Goal: Information Seeking & Learning: Learn about a topic

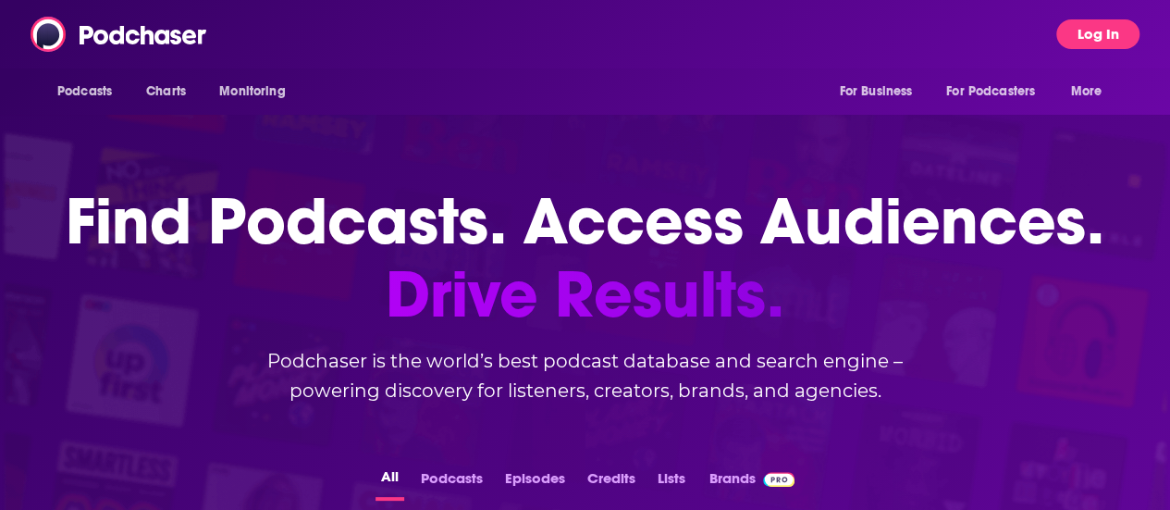
click at [1105, 42] on button "Log In" at bounding box center [1098, 34] width 83 height 30
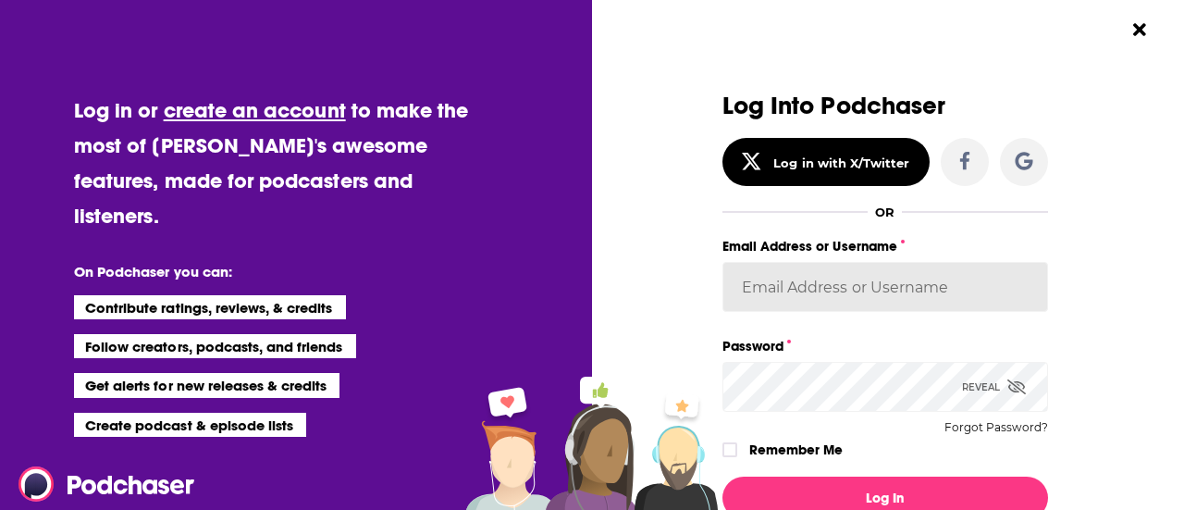
click at [865, 283] on input "Email Address or Username" at bounding box center [886, 287] width 326 height 50
paste input "[PERSON_NAME][EMAIL_ADDRESS][DOMAIN_NAME]"
type input "[PERSON_NAME][EMAIL_ADDRESS][DOMAIN_NAME]"
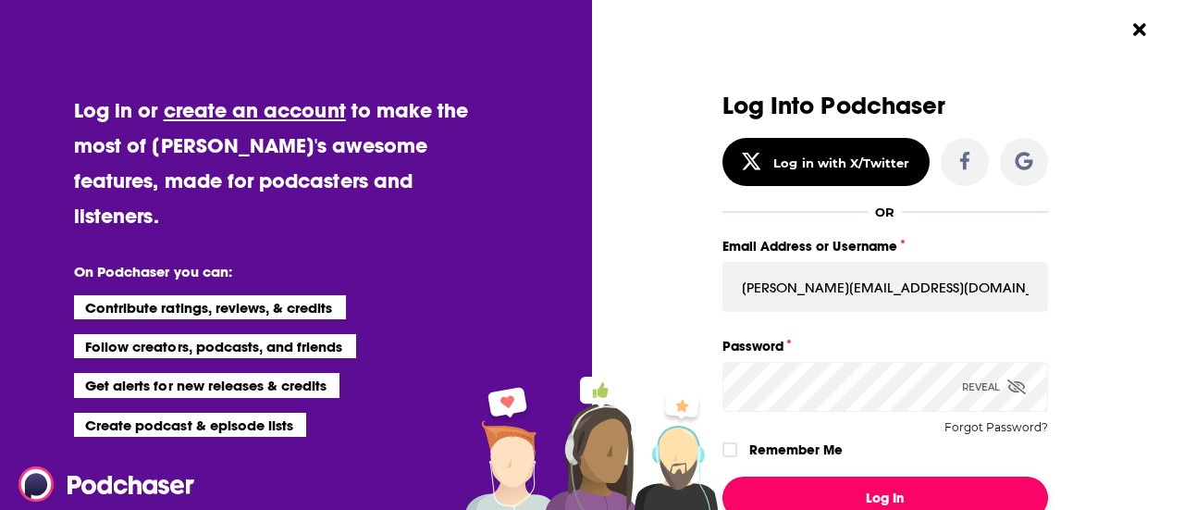
click at [830, 495] on button "Log In" at bounding box center [886, 497] width 326 height 43
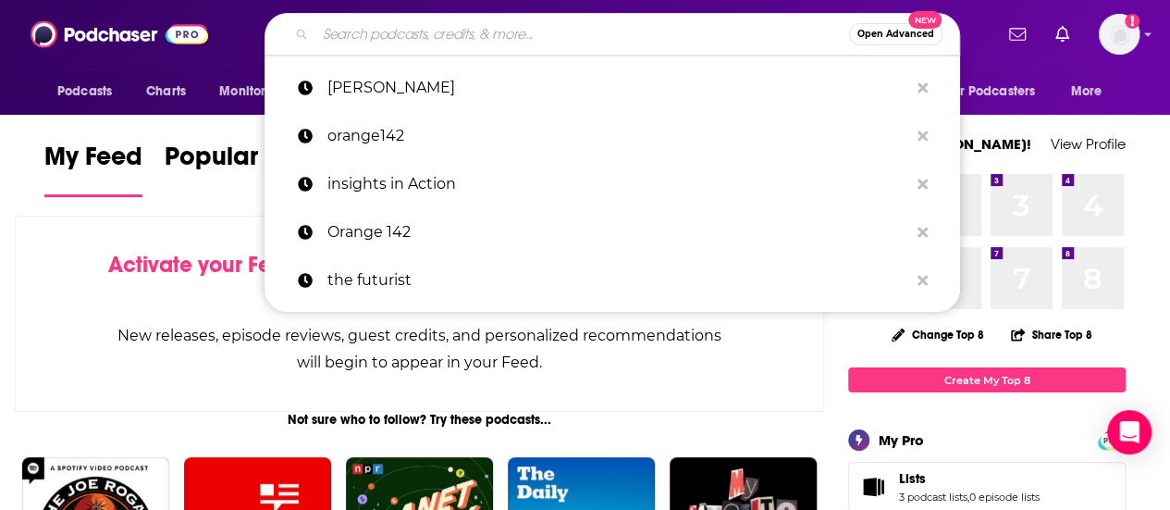
click at [382, 45] on input "Search podcasts, credits, & more..." at bounding box center [582, 34] width 534 height 30
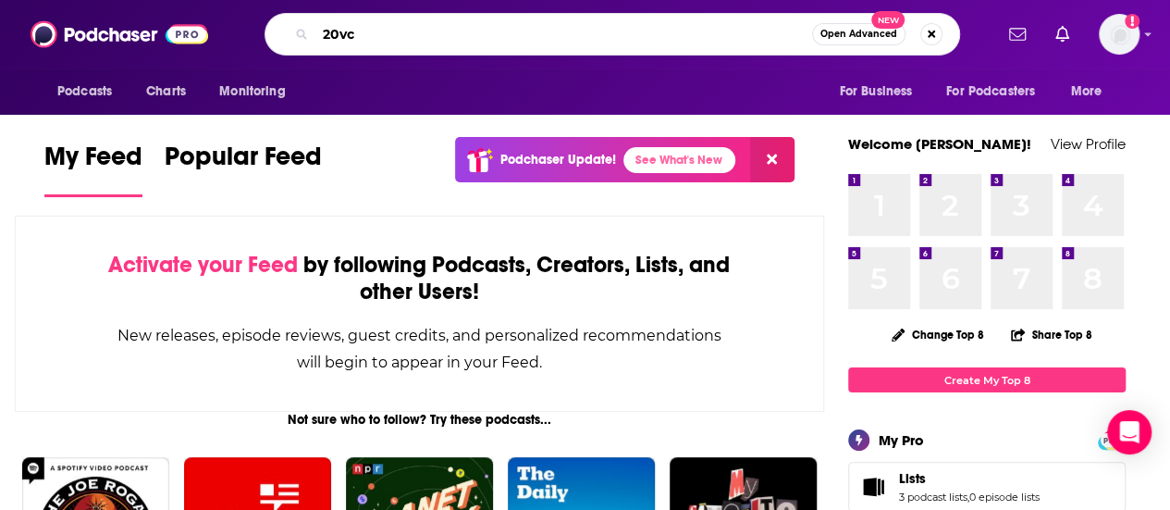
type input "20vc"
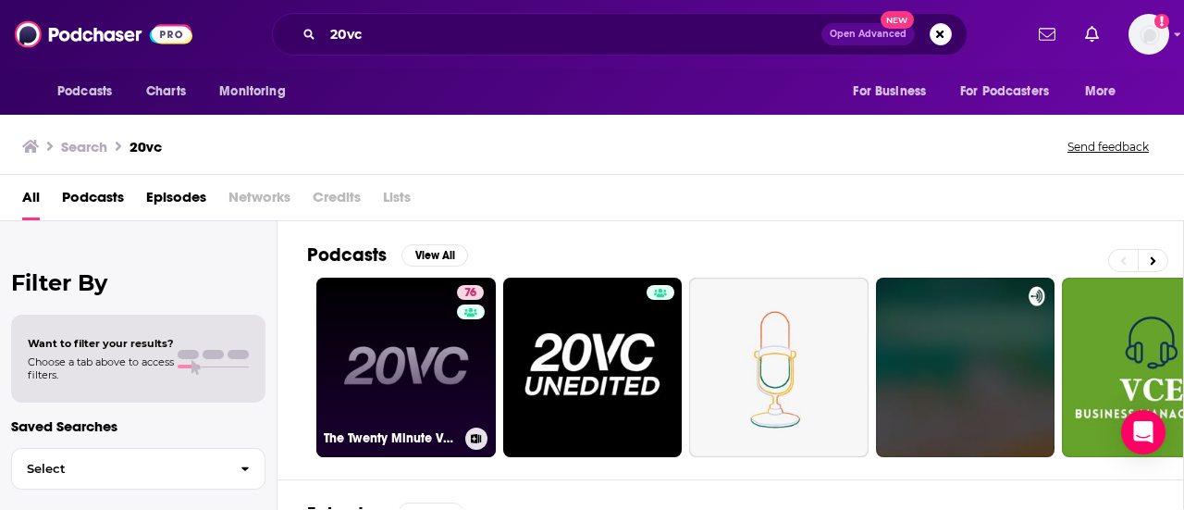
click at [377, 403] on link "76 The Twenty Minute VC (20VC): Venture Capital | Startup Funding | The Pitch" at bounding box center [405, 367] width 179 height 179
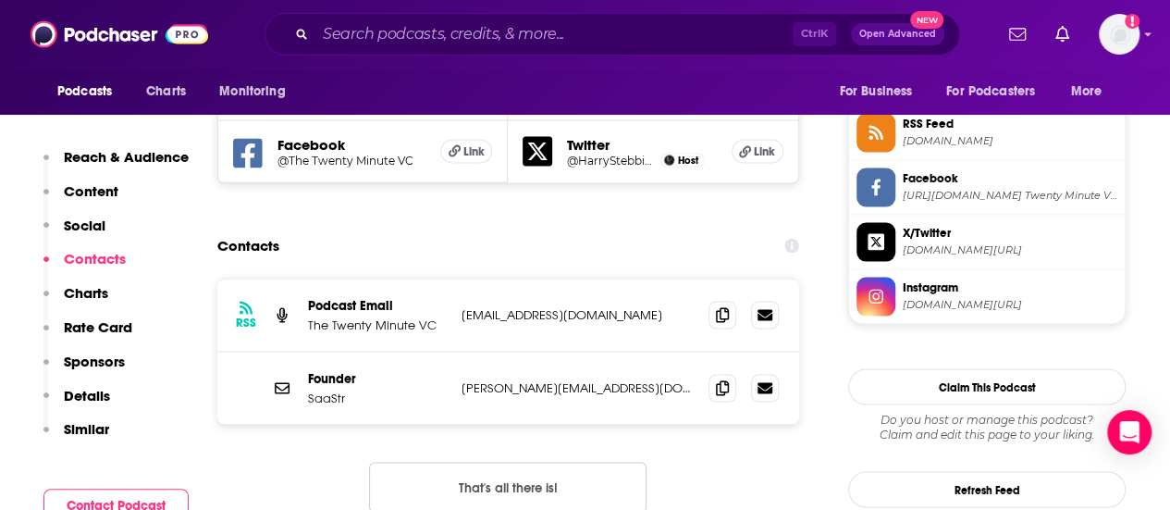
scroll to position [1713, 0]
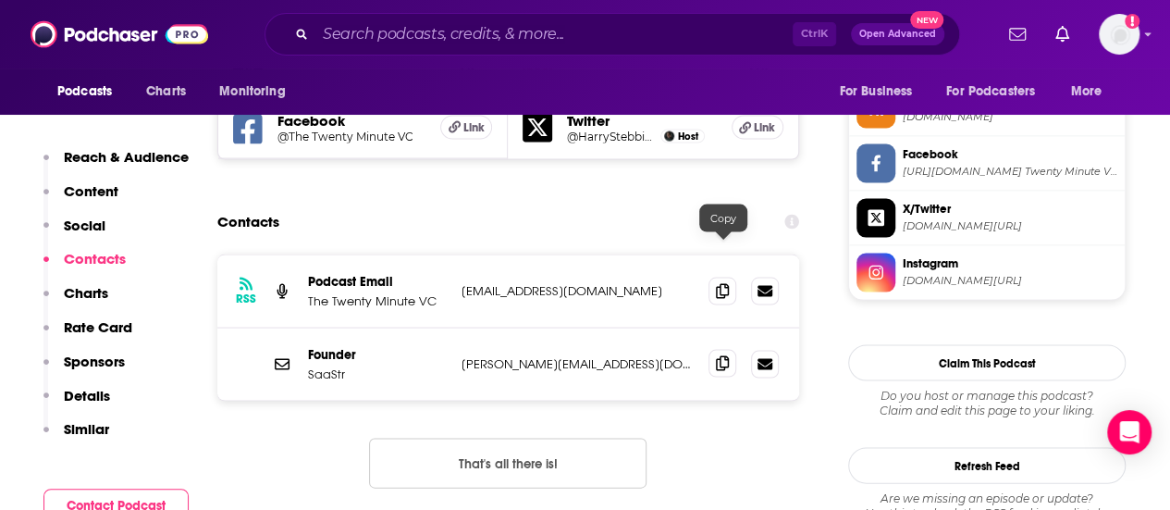
click at [725, 355] on icon at bounding box center [722, 362] width 13 height 15
click at [581, 438] on button "That's all there is!" at bounding box center [508, 463] width 278 height 50
